Goal: Task Accomplishment & Management: Manage account settings

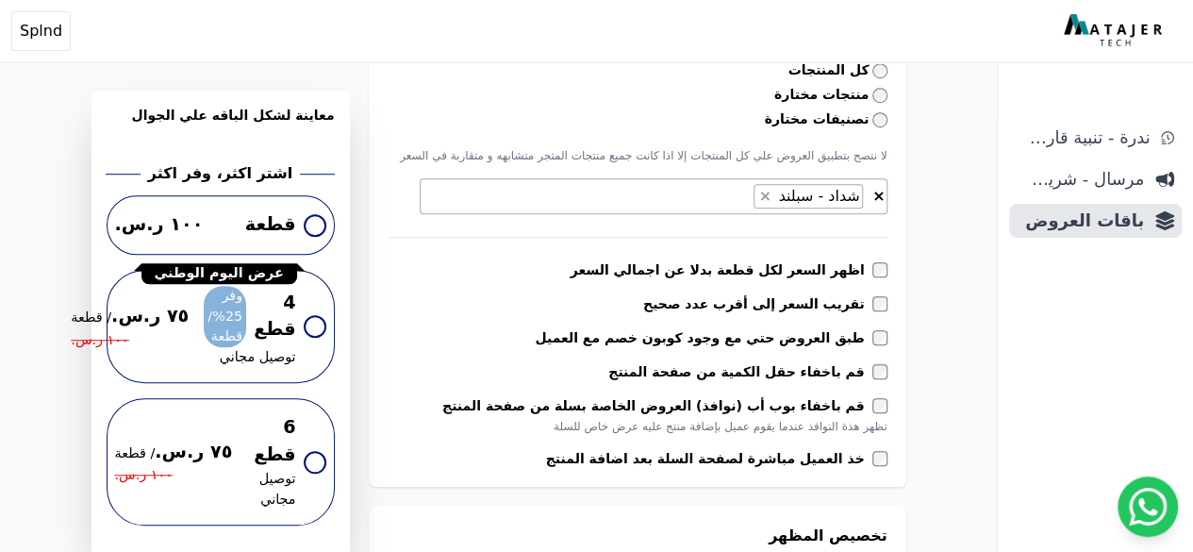
scroll to position [755, 0]
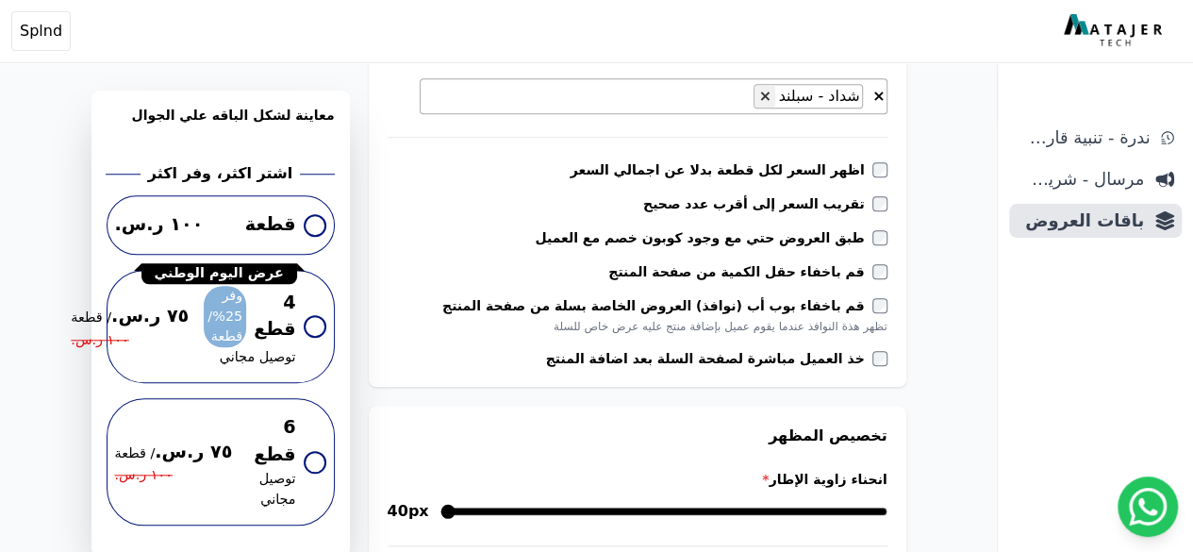
click at [774, 96] on button "×" at bounding box center [765, 96] width 20 height 23
select select
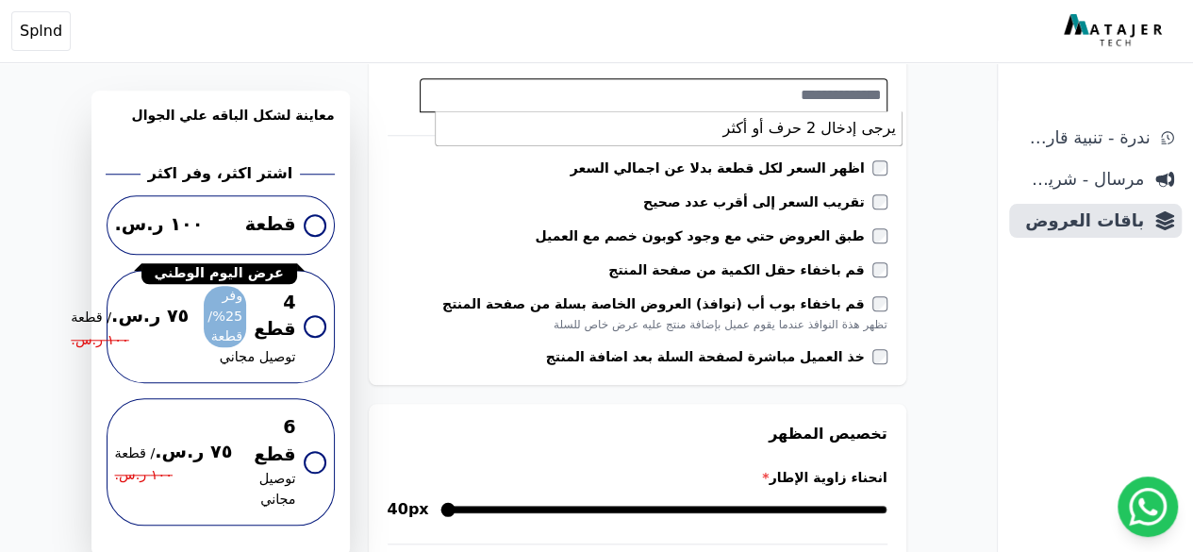
click at [802, 98] on textarea "Search" at bounding box center [651, 95] width 461 height 23
type textarea "*"
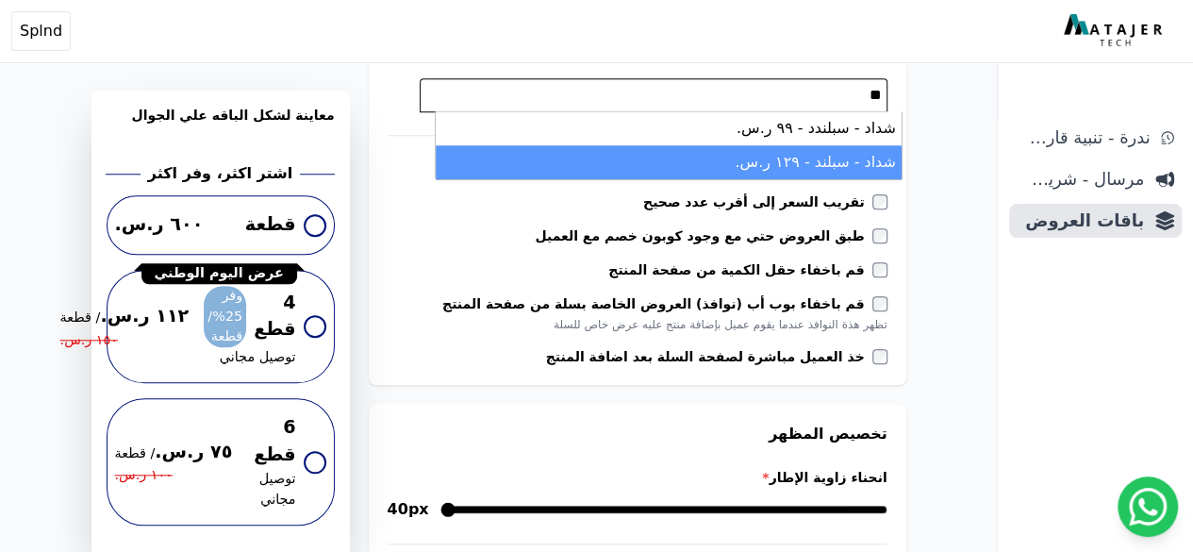
type textarea "**"
click at [824, 163] on li "شداد - سبلند - ١٢٩ ر.س." at bounding box center [669, 162] width 466 height 34
select select "**********"
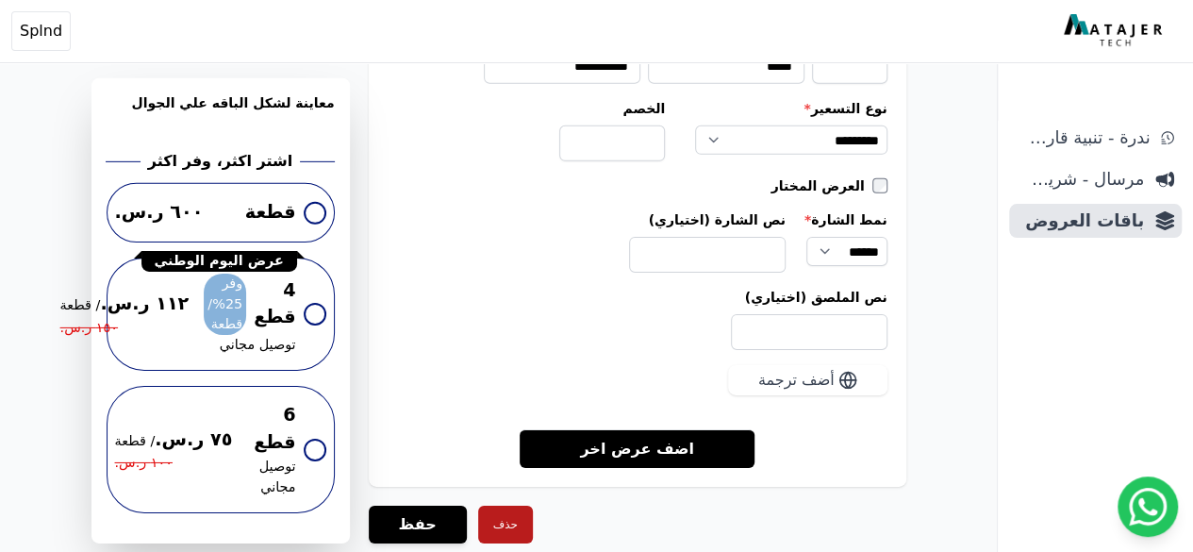
scroll to position [2992, 0]
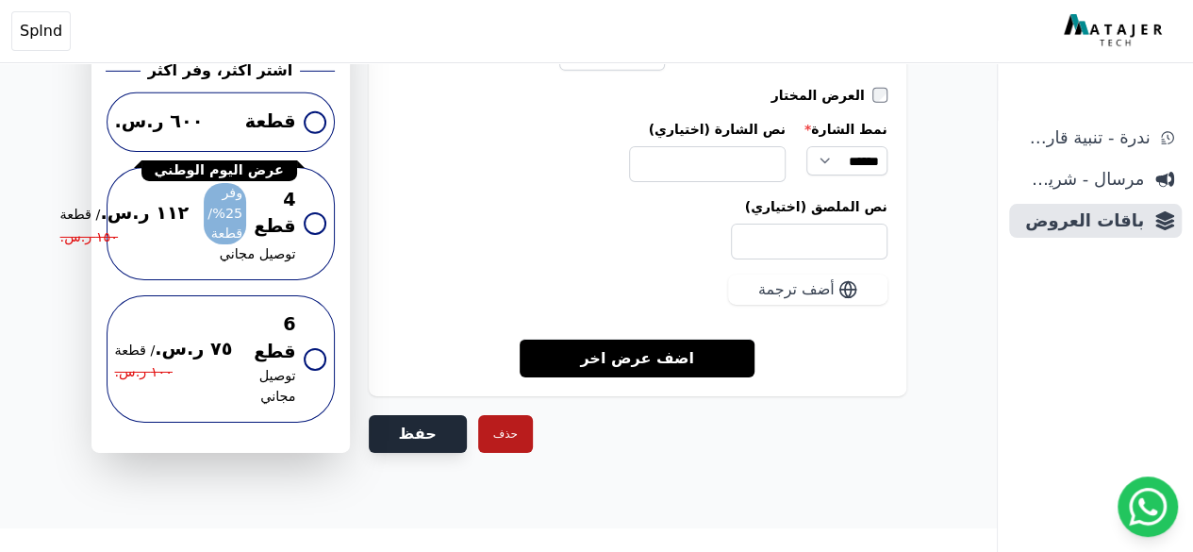
click at [427, 429] on button "حفظ" at bounding box center [418, 434] width 98 height 38
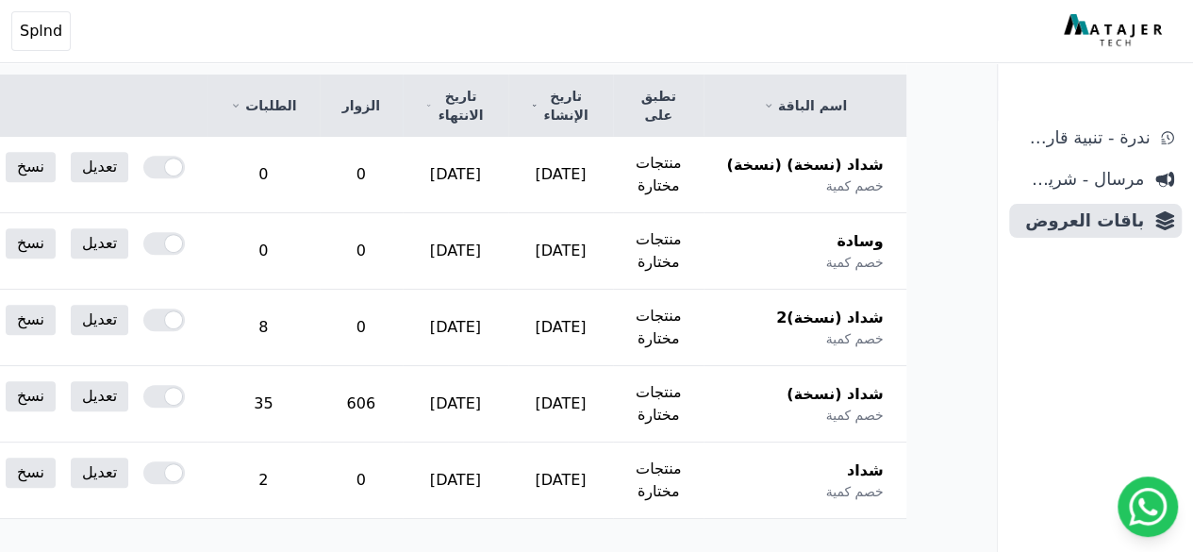
scroll to position [474, 0]
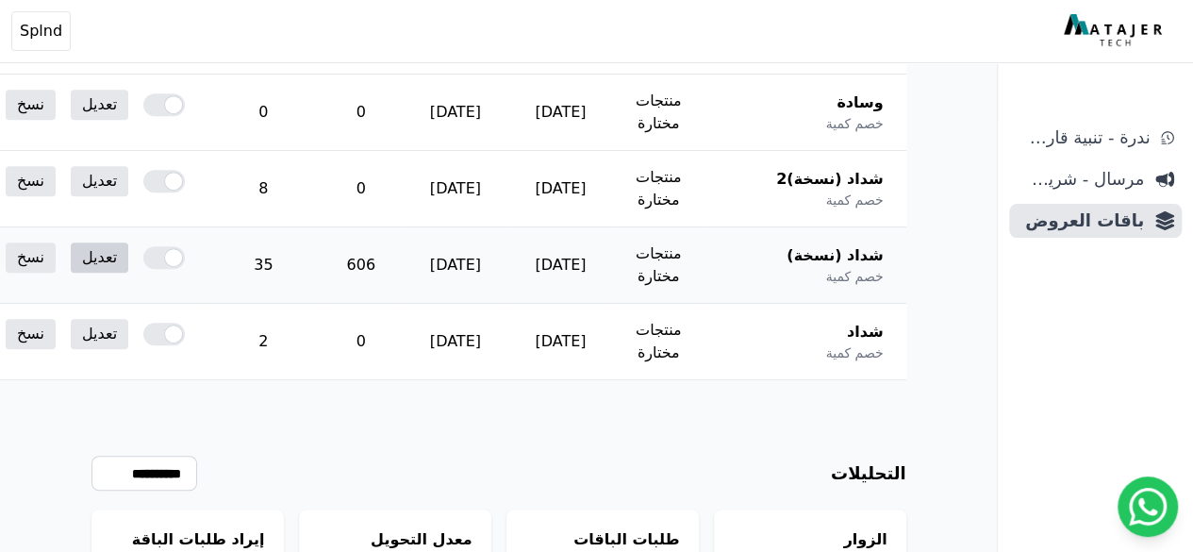
click at [128, 256] on link "تعديل" at bounding box center [100, 257] width 58 height 30
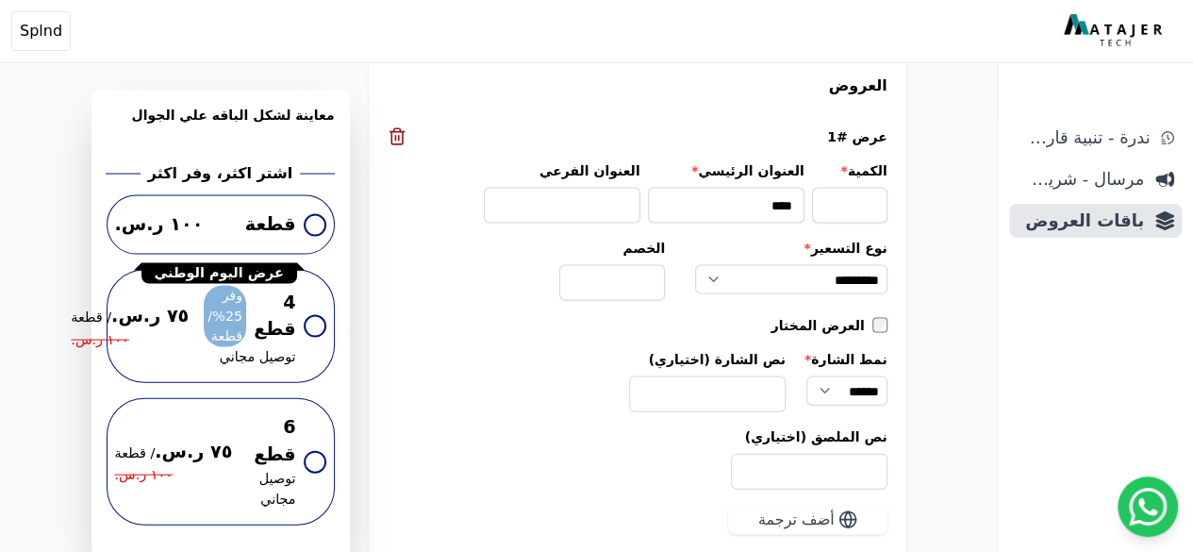
scroll to position [1834, 0]
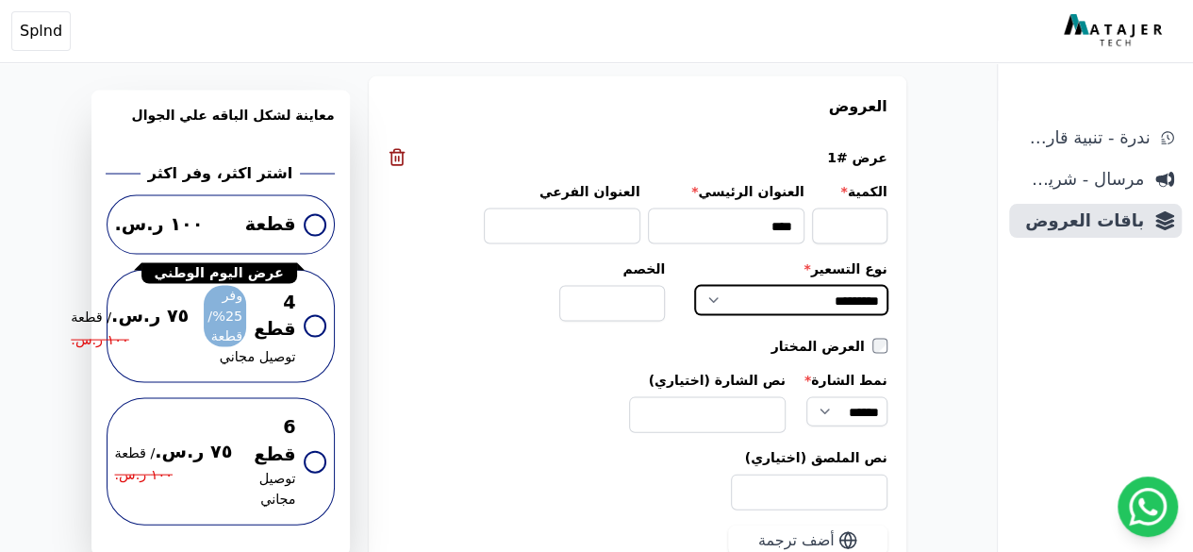
click at [884, 296] on select "**********" at bounding box center [790, 300] width 191 height 29
click at [710, 286] on select "**********" at bounding box center [790, 300] width 191 height 29
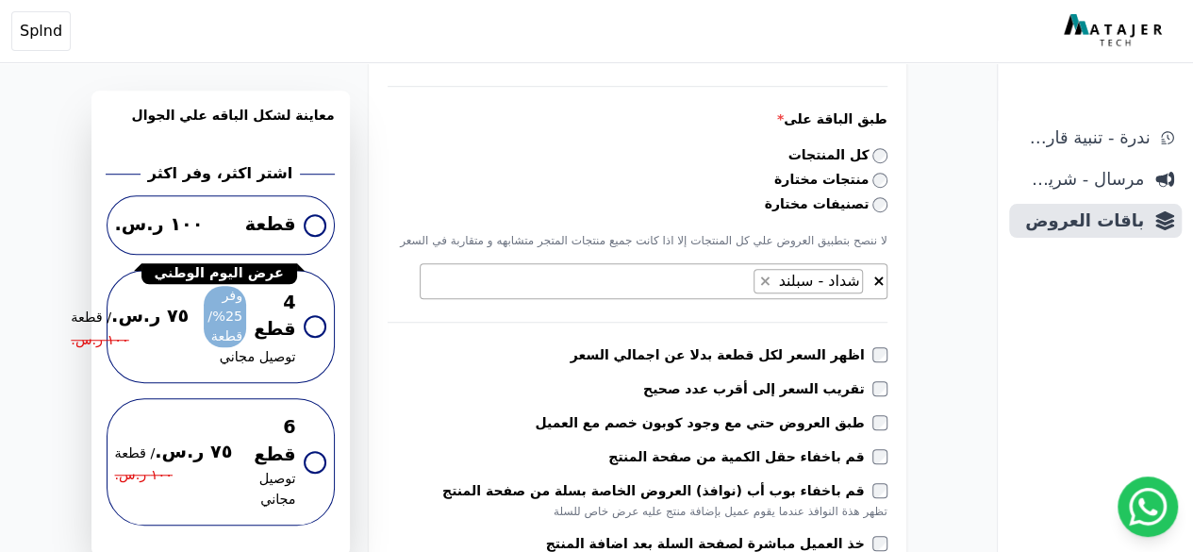
scroll to position [496, 0]
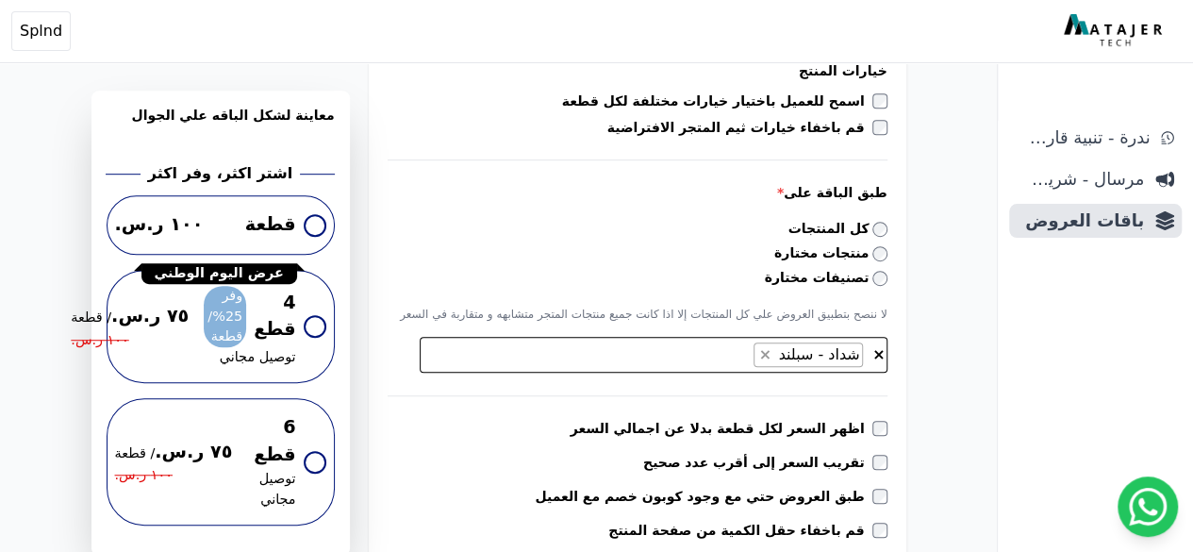
drag, startPoint x: 902, startPoint y: 359, endPoint x: 891, endPoint y: 352, distance: 12.8
click at [888, 352] on span "× × شداد - سبلند" at bounding box center [654, 355] width 468 height 36
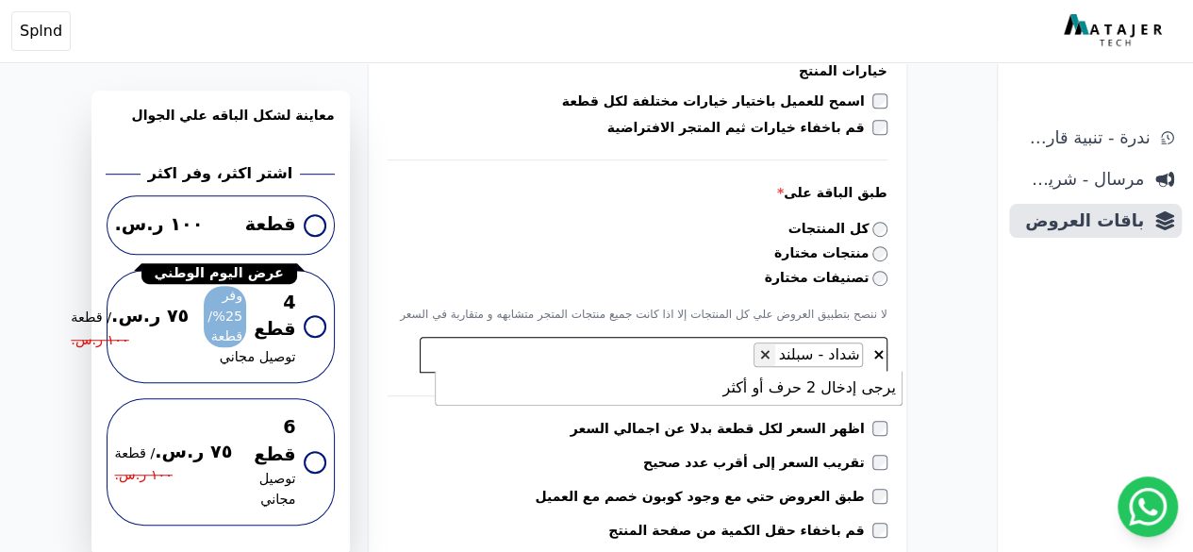
click at [771, 348] on span "×" at bounding box center [764, 354] width 12 height 18
select select
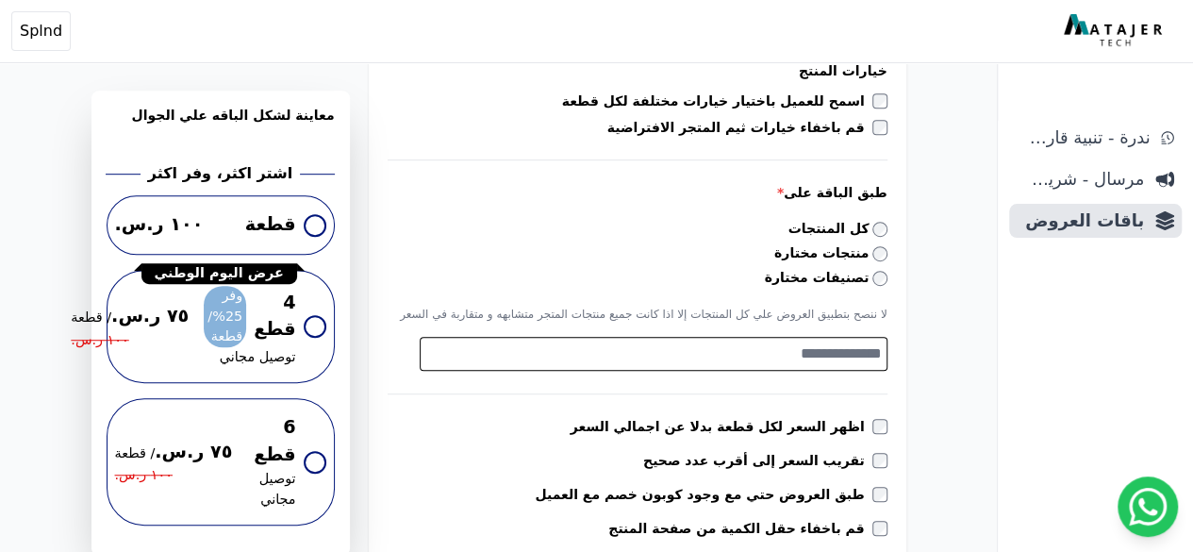
scroll to position [2991, 0]
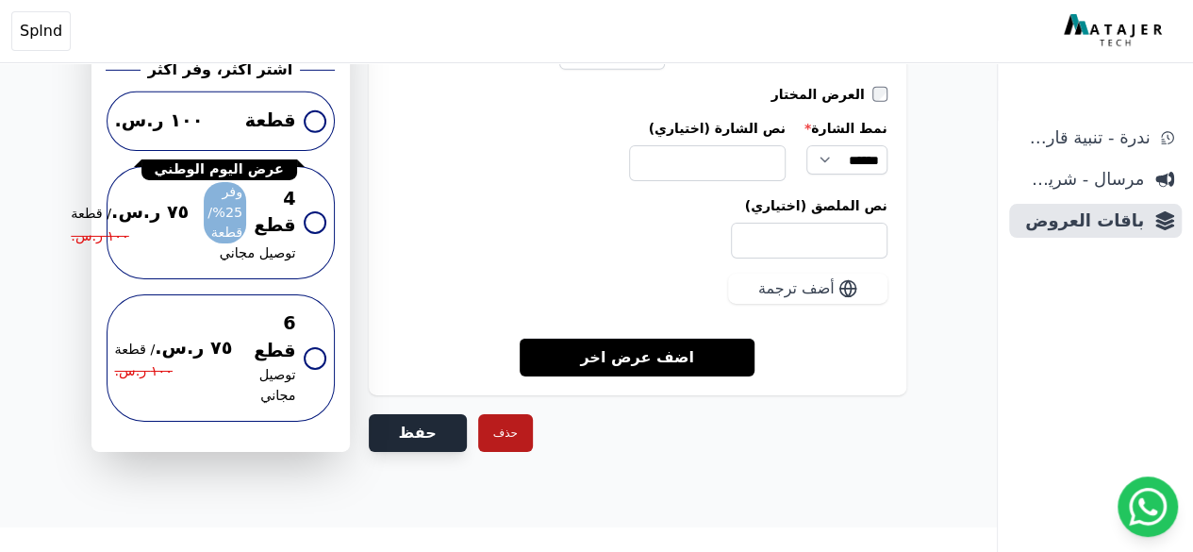
click at [451, 414] on button "حفظ" at bounding box center [418, 433] width 98 height 38
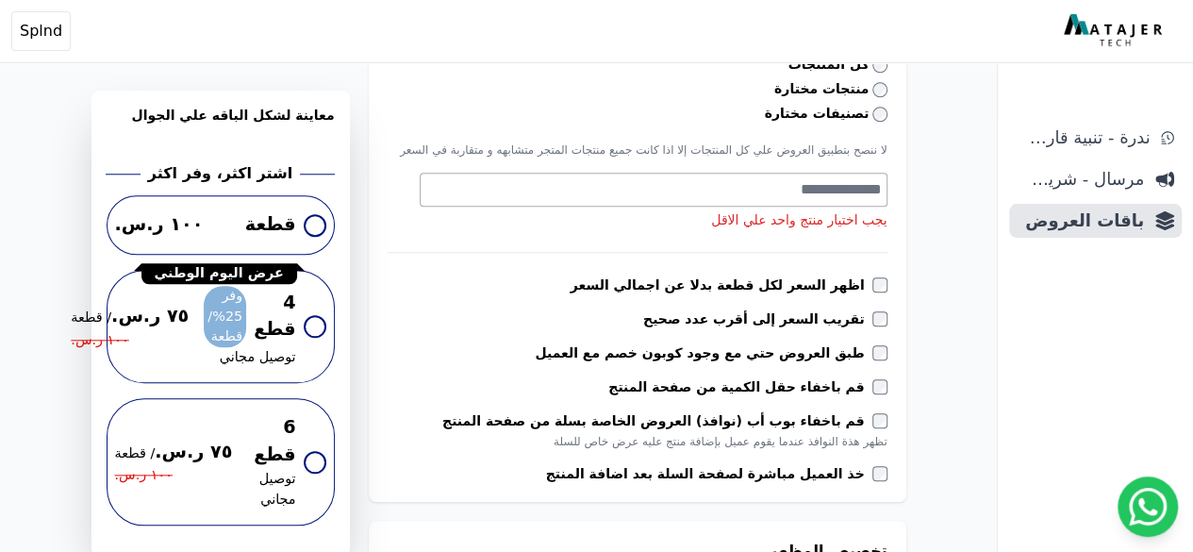
scroll to position [730, 0]
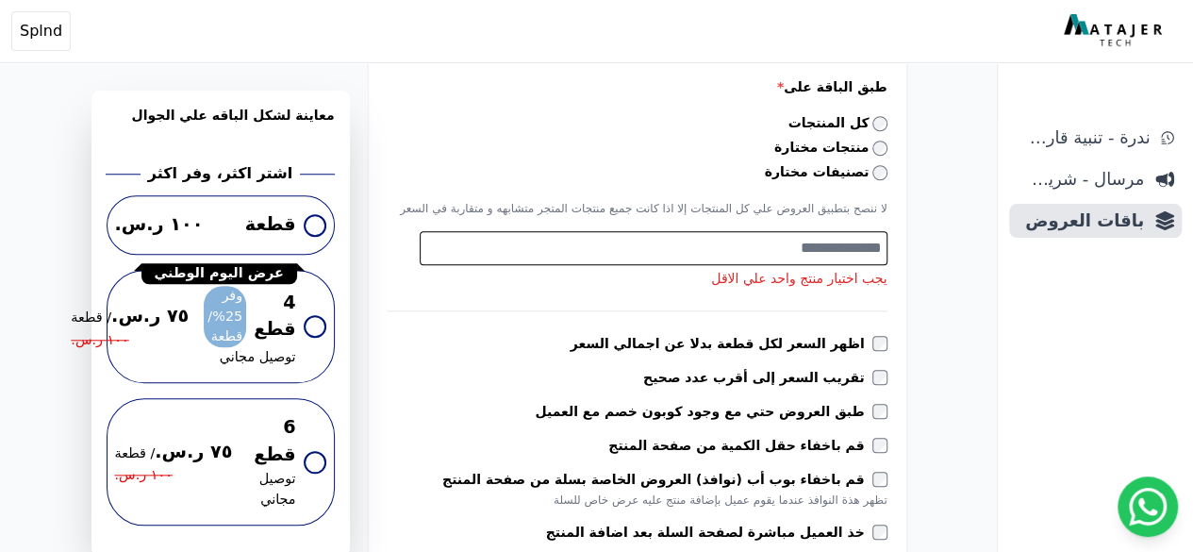
click at [843, 244] on textarea "Search" at bounding box center [651, 248] width 461 height 23
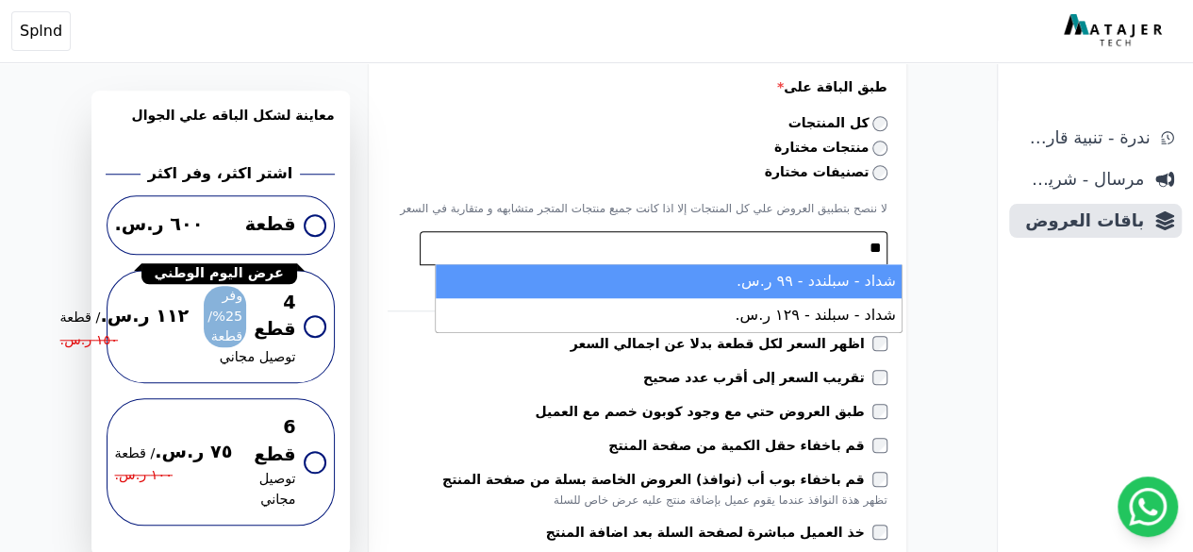
type textarea "**"
click at [853, 287] on li "شداد - سبلندد - ٩٩ ر.س." at bounding box center [669, 281] width 466 height 34
select select "**********"
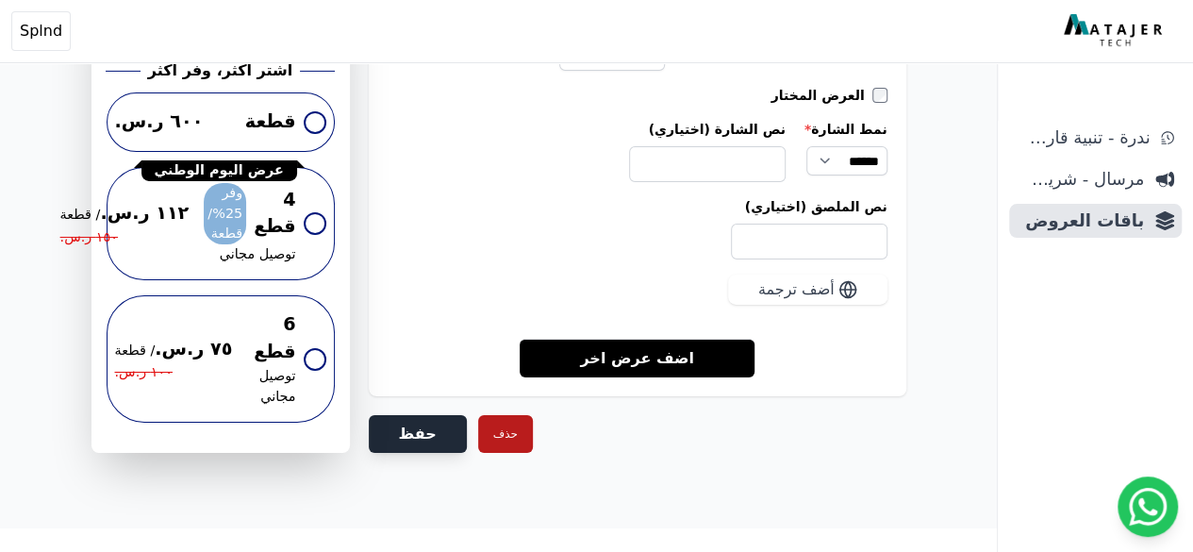
scroll to position [702, 0]
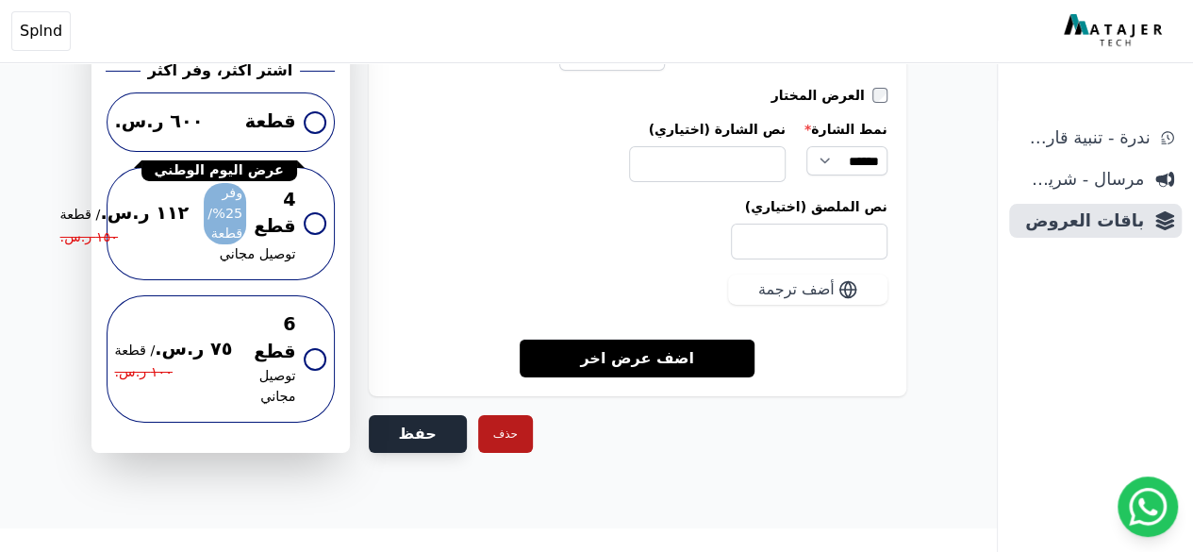
click at [409, 424] on button "حفظ" at bounding box center [418, 434] width 98 height 38
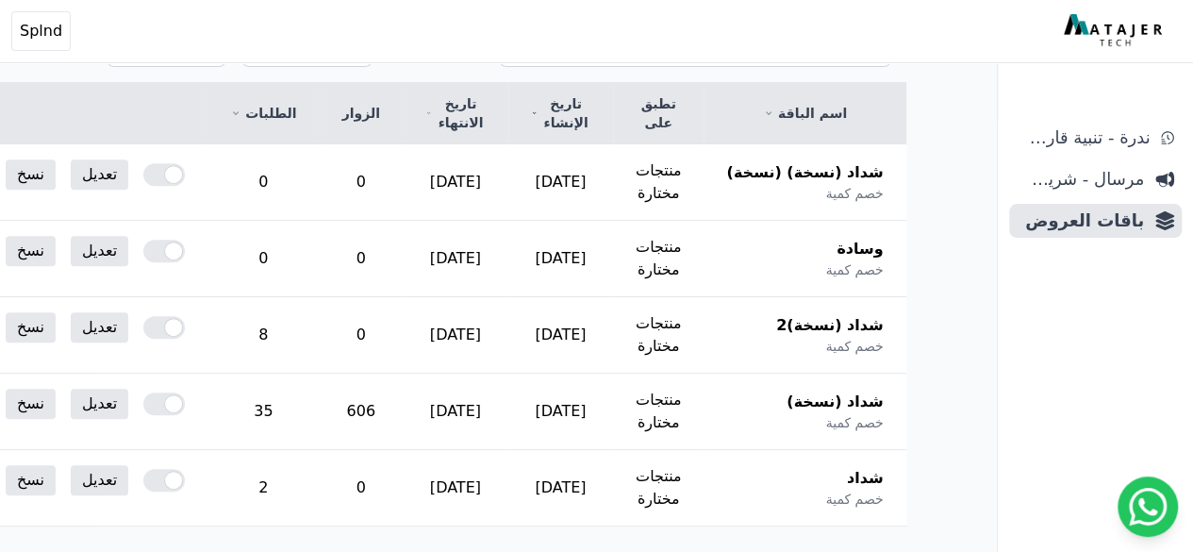
scroll to position [377, 0]
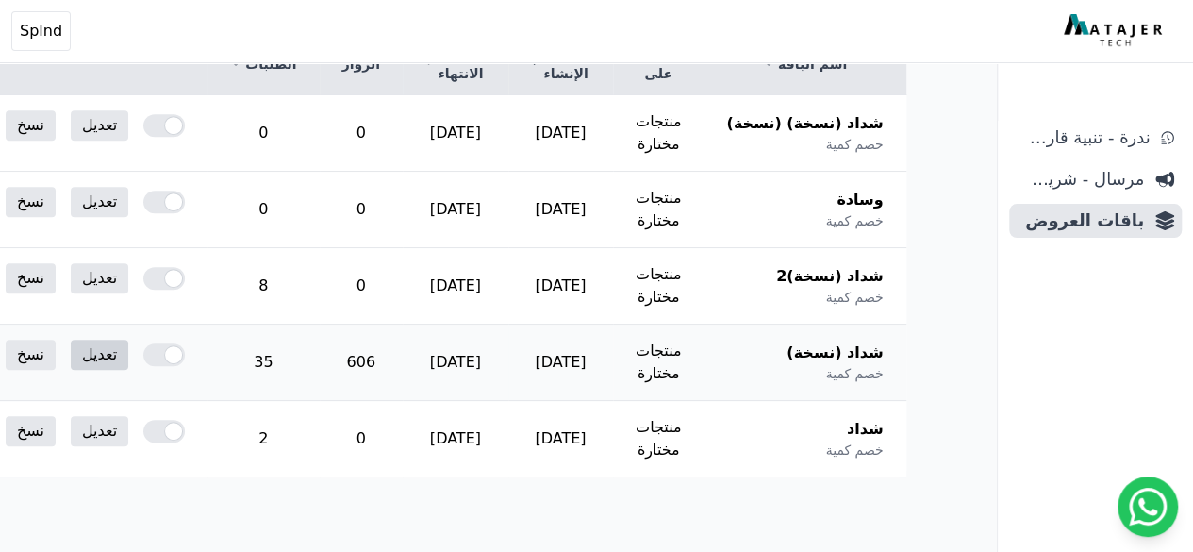
click at [128, 361] on link "تعديل" at bounding box center [100, 355] width 58 height 30
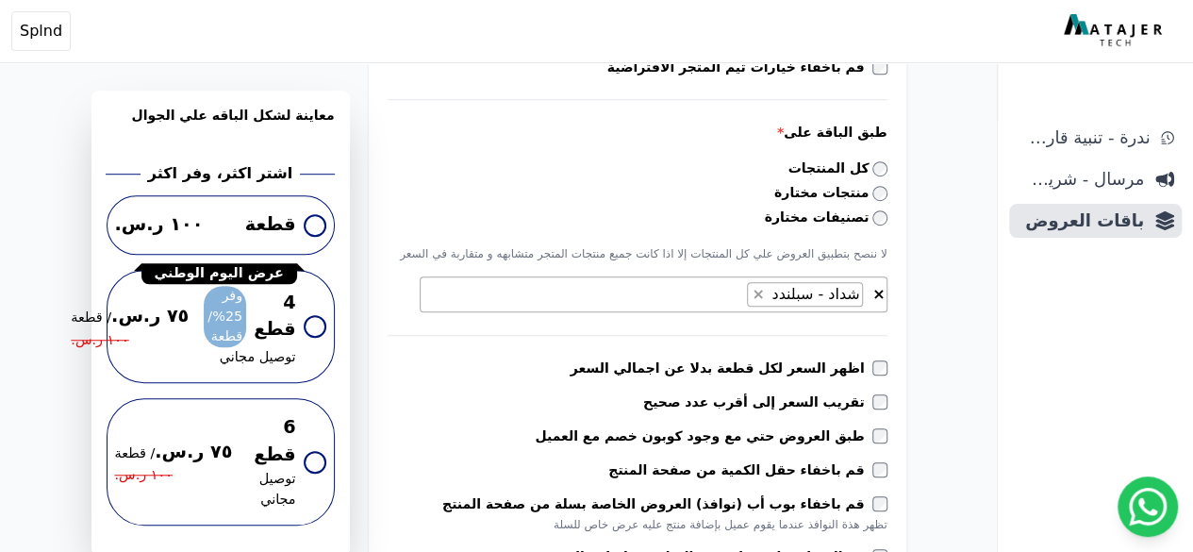
scroll to position [612, 0]
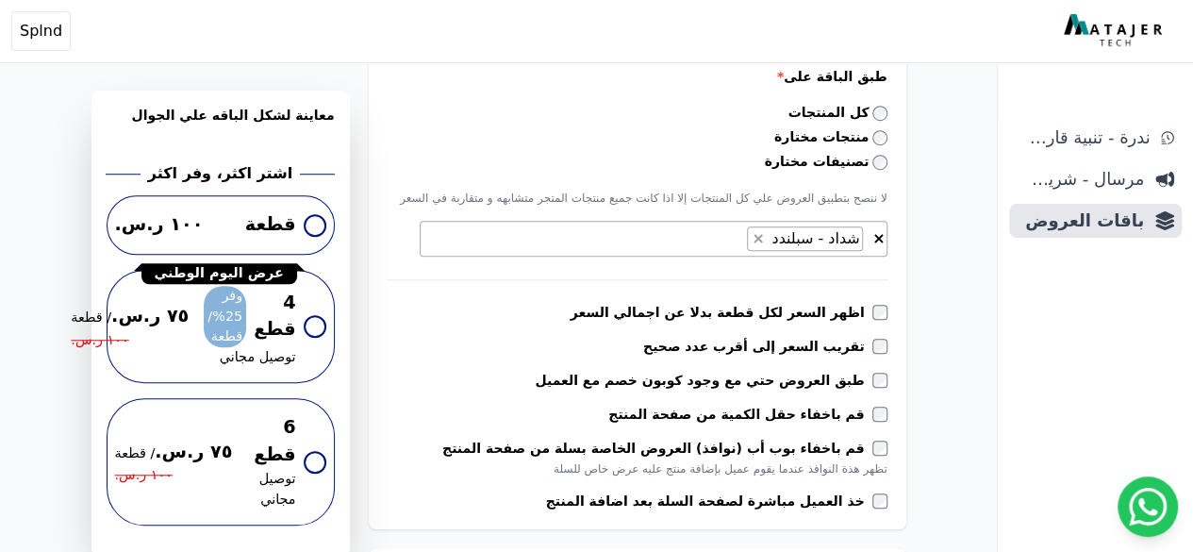
select select
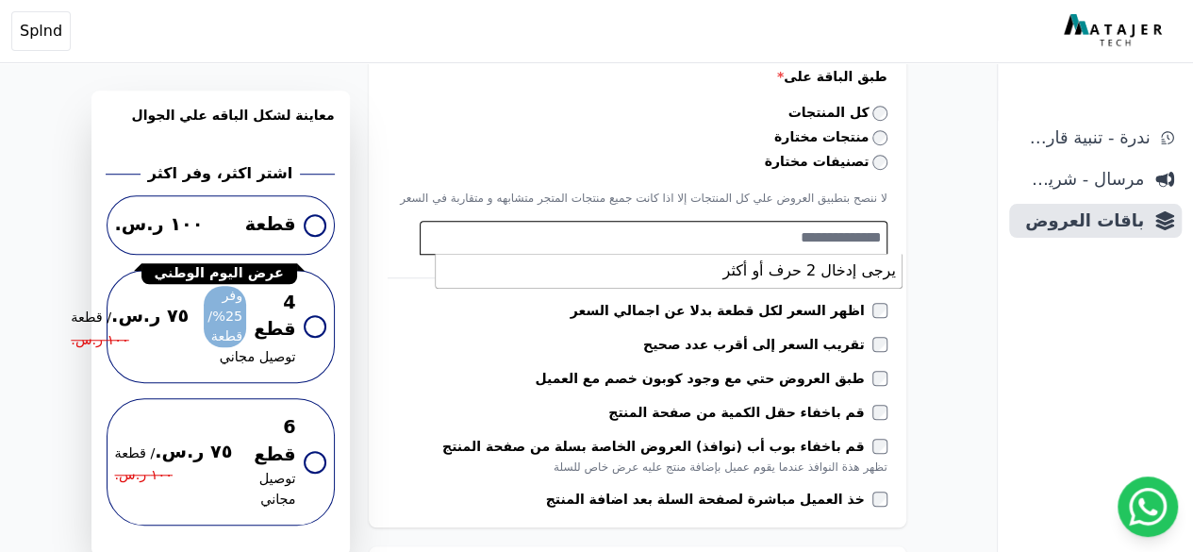
click at [851, 235] on textarea "Search" at bounding box center [651, 237] width 461 height 23
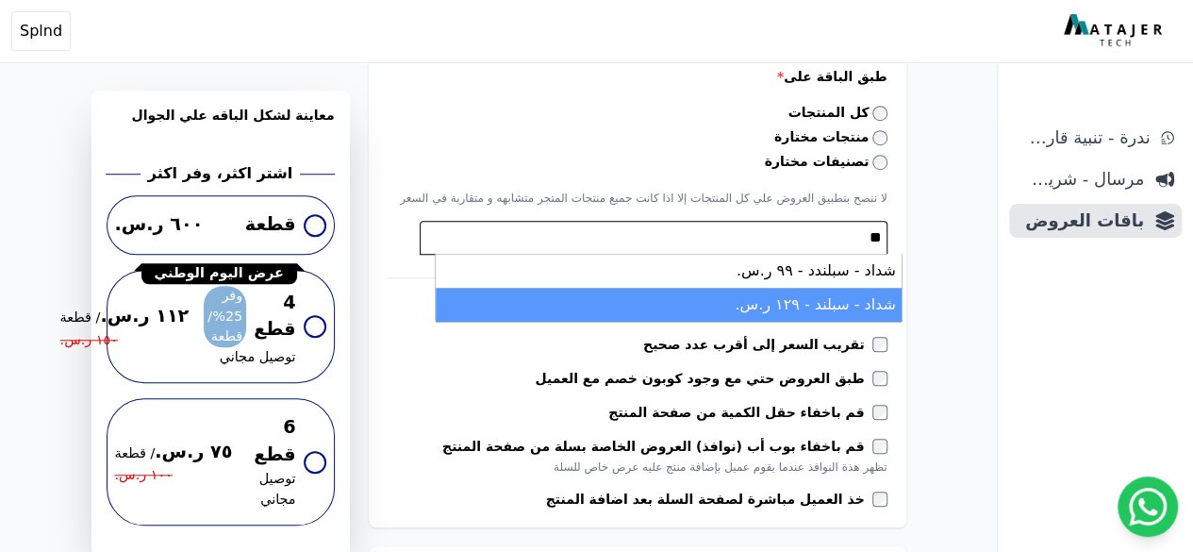
type textarea "**"
click at [841, 303] on li "شداد - سبلند - ١٢٩ ر.س." at bounding box center [669, 305] width 466 height 34
select select "**********"
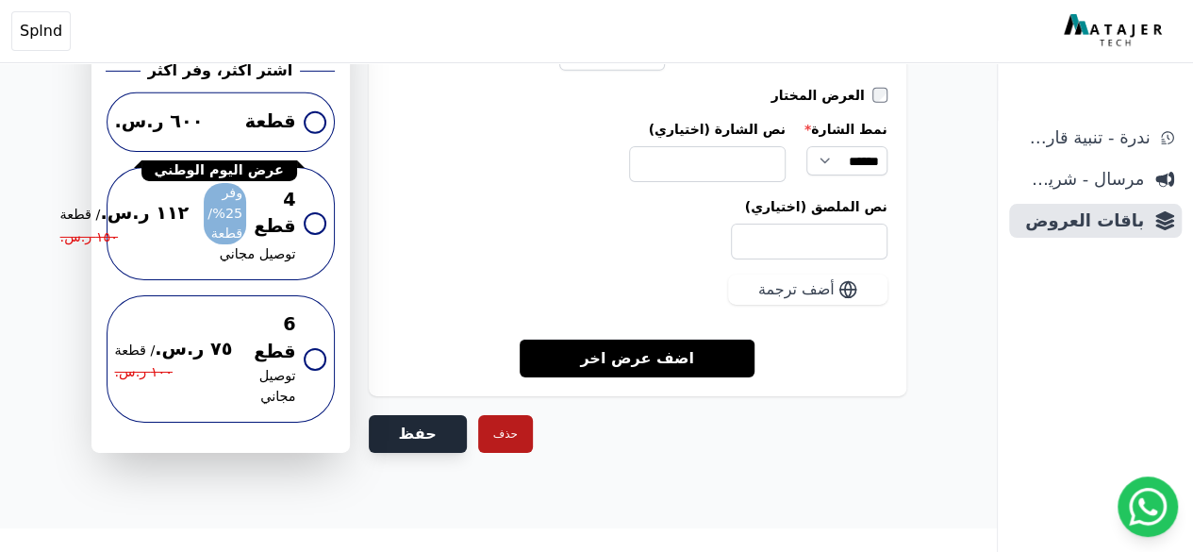
scroll to position [574, 0]
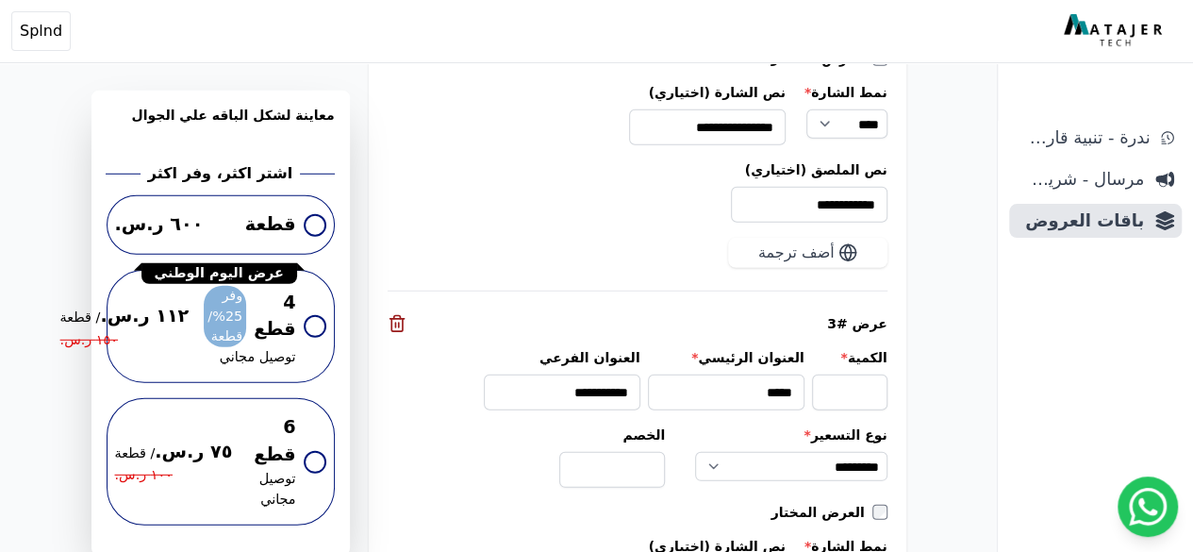
scroll to position [2992, 0]
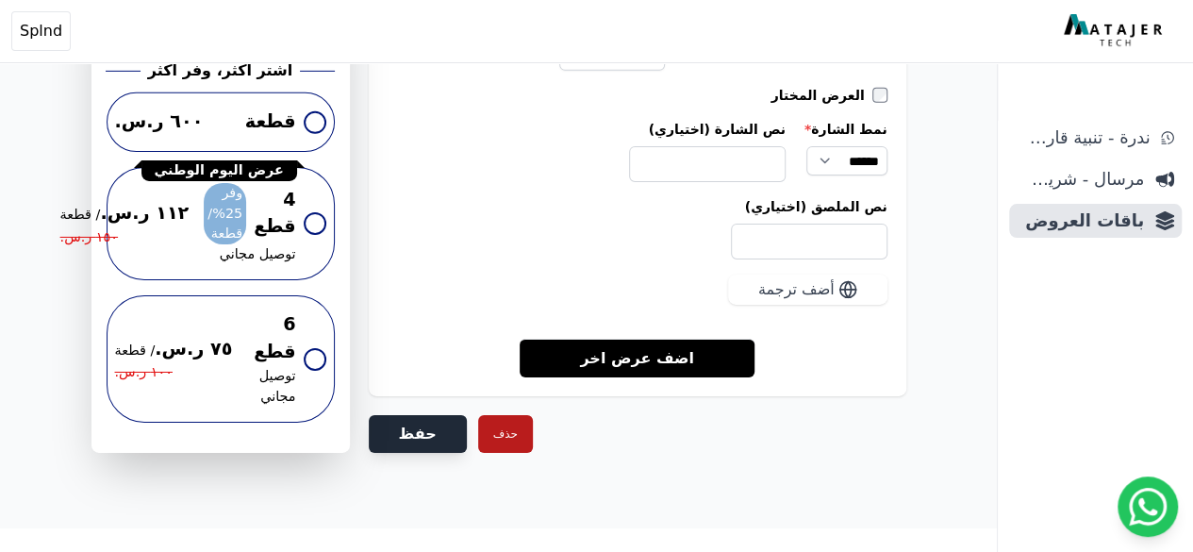
click at [421, 422] on button "حفظ" at bounding box center [418, 434] width 98 height 38
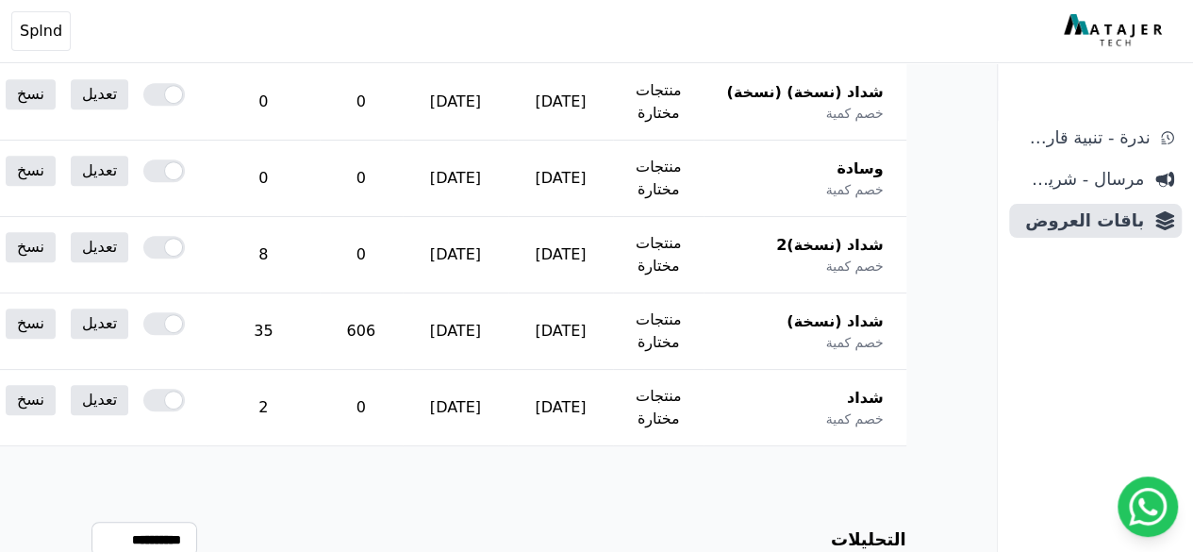
scroll to position [430, 0]
